Goal: Task Accomplishment & Management: Use online tool/utility

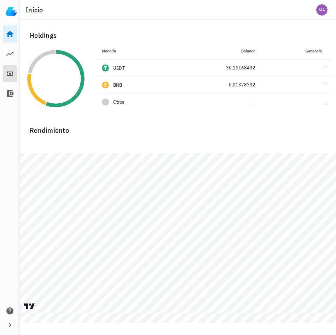
click at [9, 75] on icon at bounding box center [10, 73] width 6 height 4
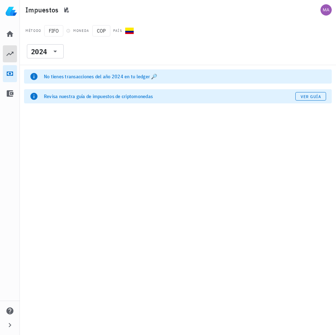
click at [7, 56] on icon at bounding box center [10, 54] width 8 height 8
